Goal: Book appointment/travel/reservation

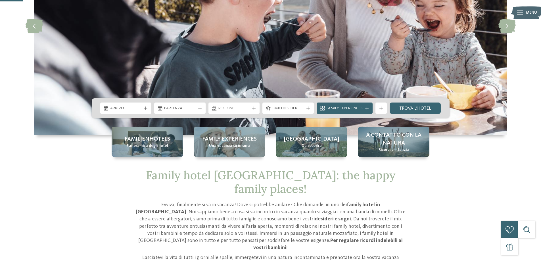
scroll to position [113, 0]
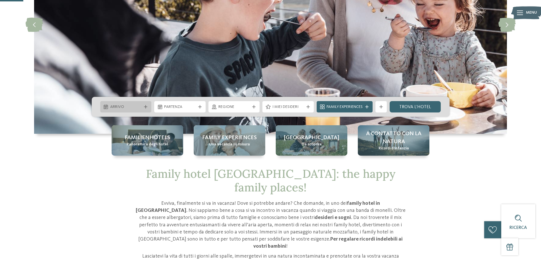
click at [141, 109] on span "Arrivo" at bounding box center [126, 107] width 32 height 6
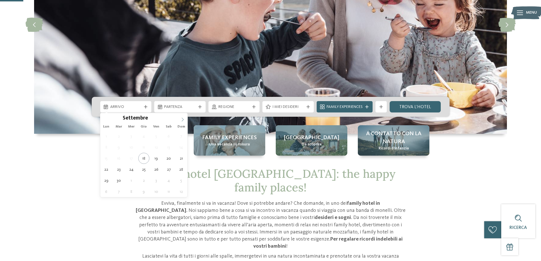
click at [181, 119] on icon at bounding box center [183, 120] width 4 height 4
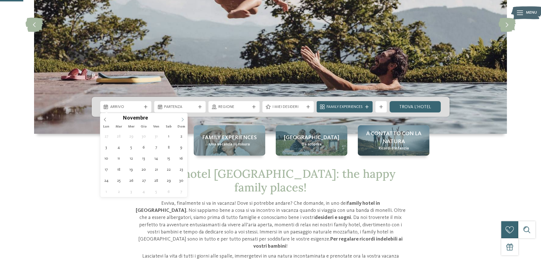
click at [181, 119] on icon at bounding box center [183, 120] width 4 height 4
type div "30.12.2025"
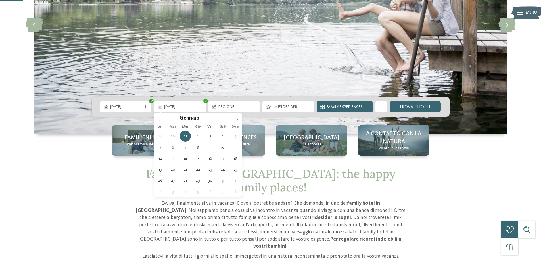
type input "****"
click at [236, 120] on icon at bounding box center [237, 120] width 4 height 4
type div "01.01.2026"
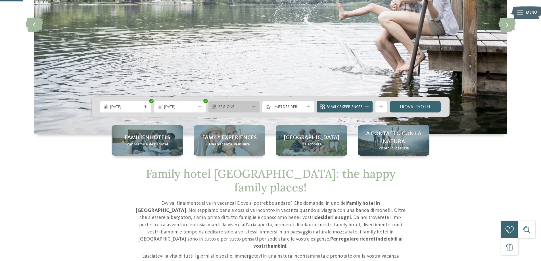
click at [233, 108] on span "Regione" at bounding box center [234, 107] width 32 height 6
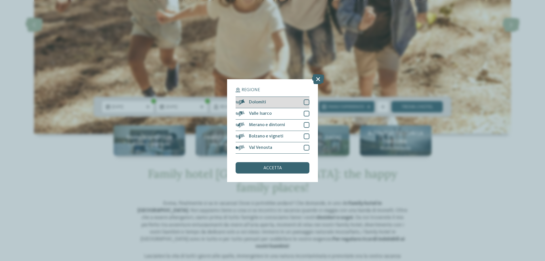
click at [305, 103] on div at bounding box center [307, 102] width 6 height 6
click at [285, 169] on div "accetta" at bounding box center [273, 167] width 74 height 11
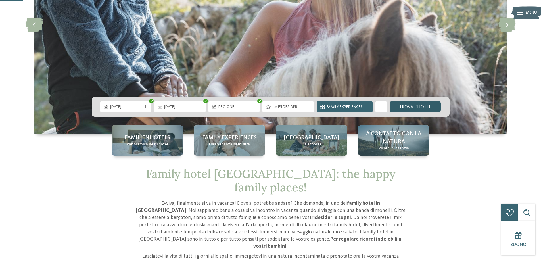
click at [416, 107] on link "trova l’hotel" at bounding box center [415, 106] width 51 height 11
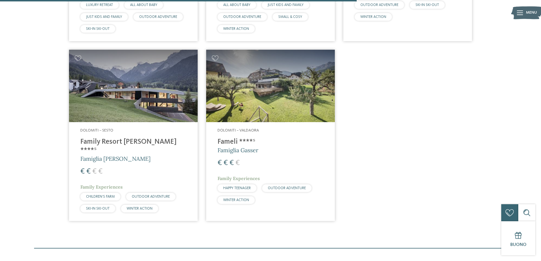
scroll to position [555, 0]
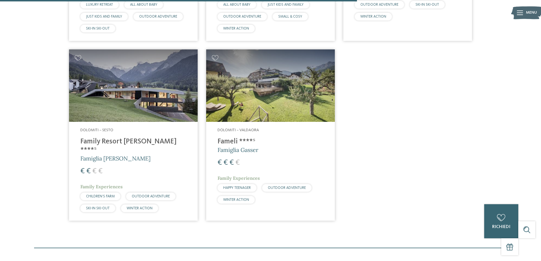
click at [133, 97] on img at bounding box center [133, 85] width 129 height 72
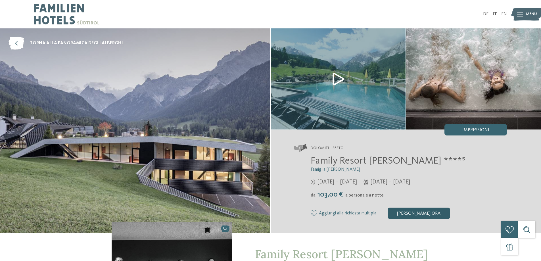
click at [425, 213] on div "[PERSON_NAME] ora" at bounding box center [419, 213] width 62 height 11
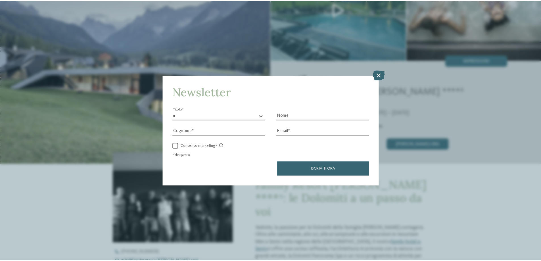
scroll to position [71, 0]
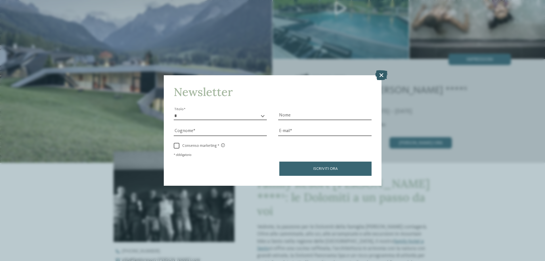
click at [382, 73] on icon at bounding box center [382, 75] width 12 height 10
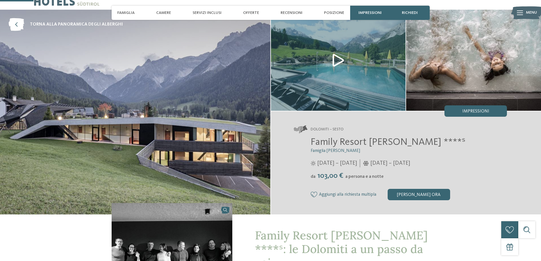
scroll to position [0, 0]
